Goal: Navigation & Orientation: Find specific page/section

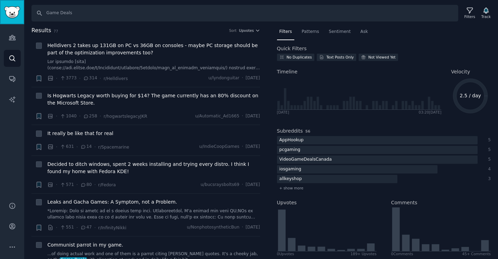
click at [12, 12] on img "Sidebar" at bounding box center [12, 12] width 16 height 12
